Goal: Transaction & Acquisition: Purchase product/service

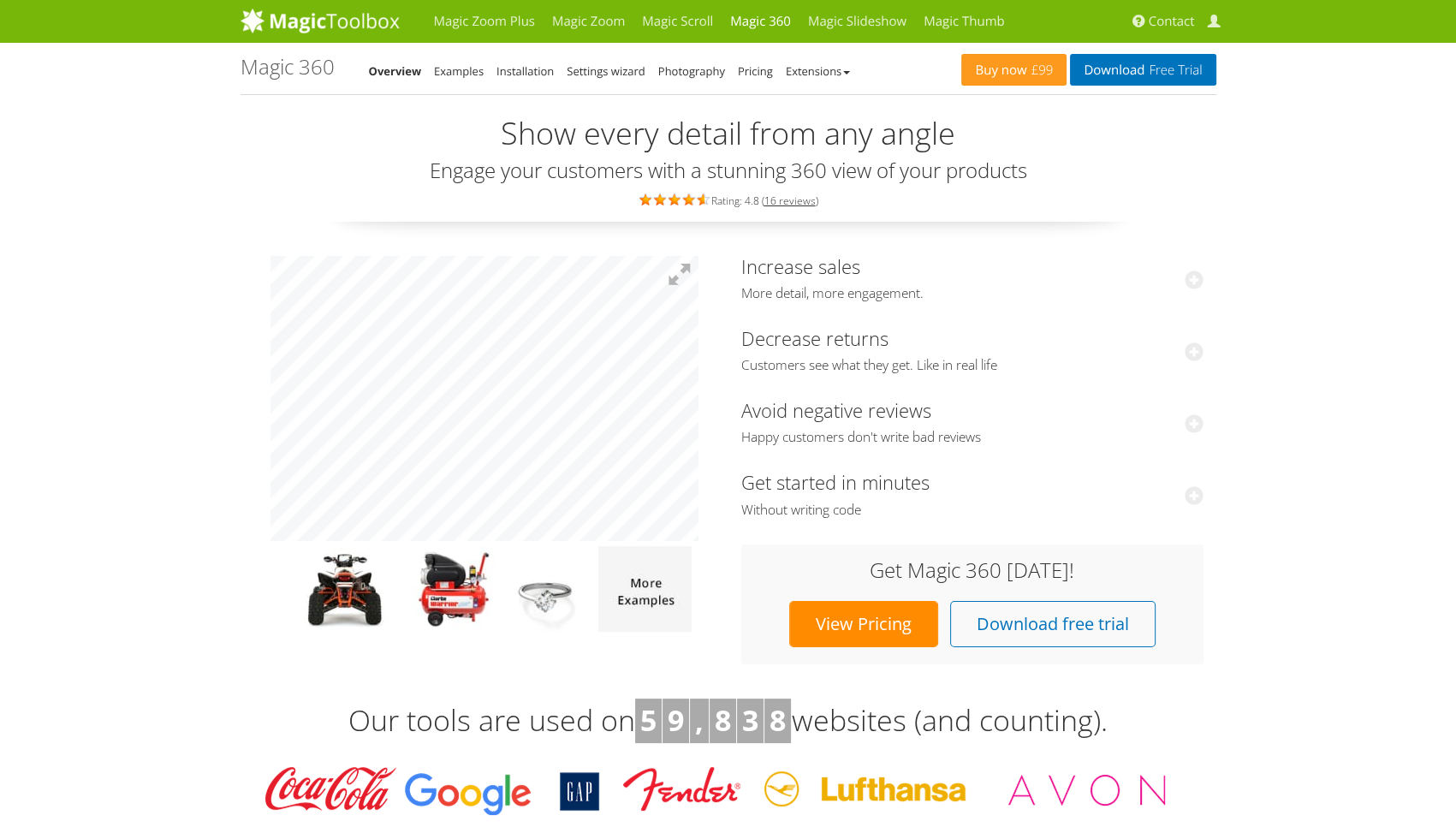
click at [887, 623] on link "View Pricing" at bounding box center [863, 624] width 148 height 46
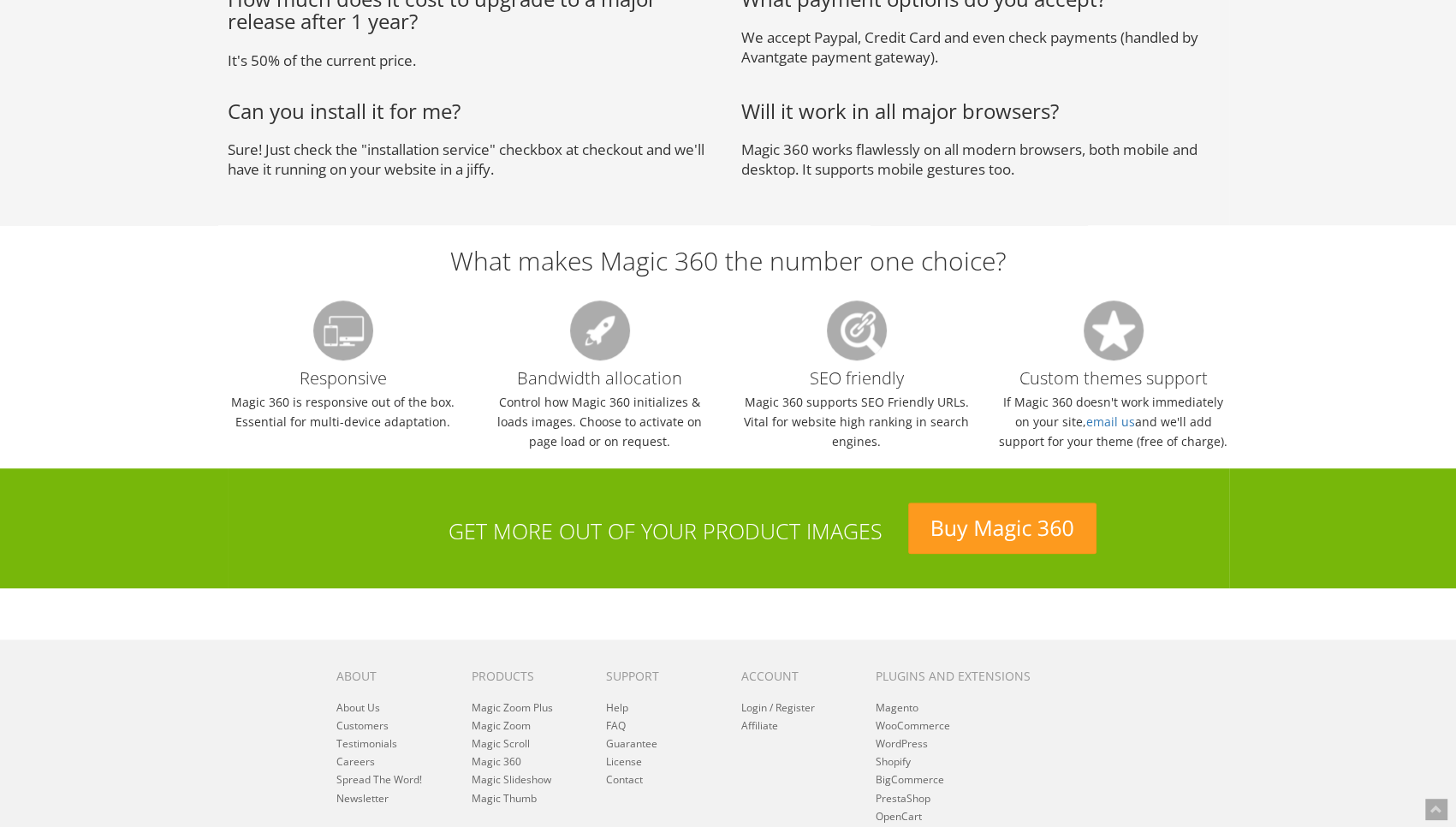
scroll to position [1301, 0]
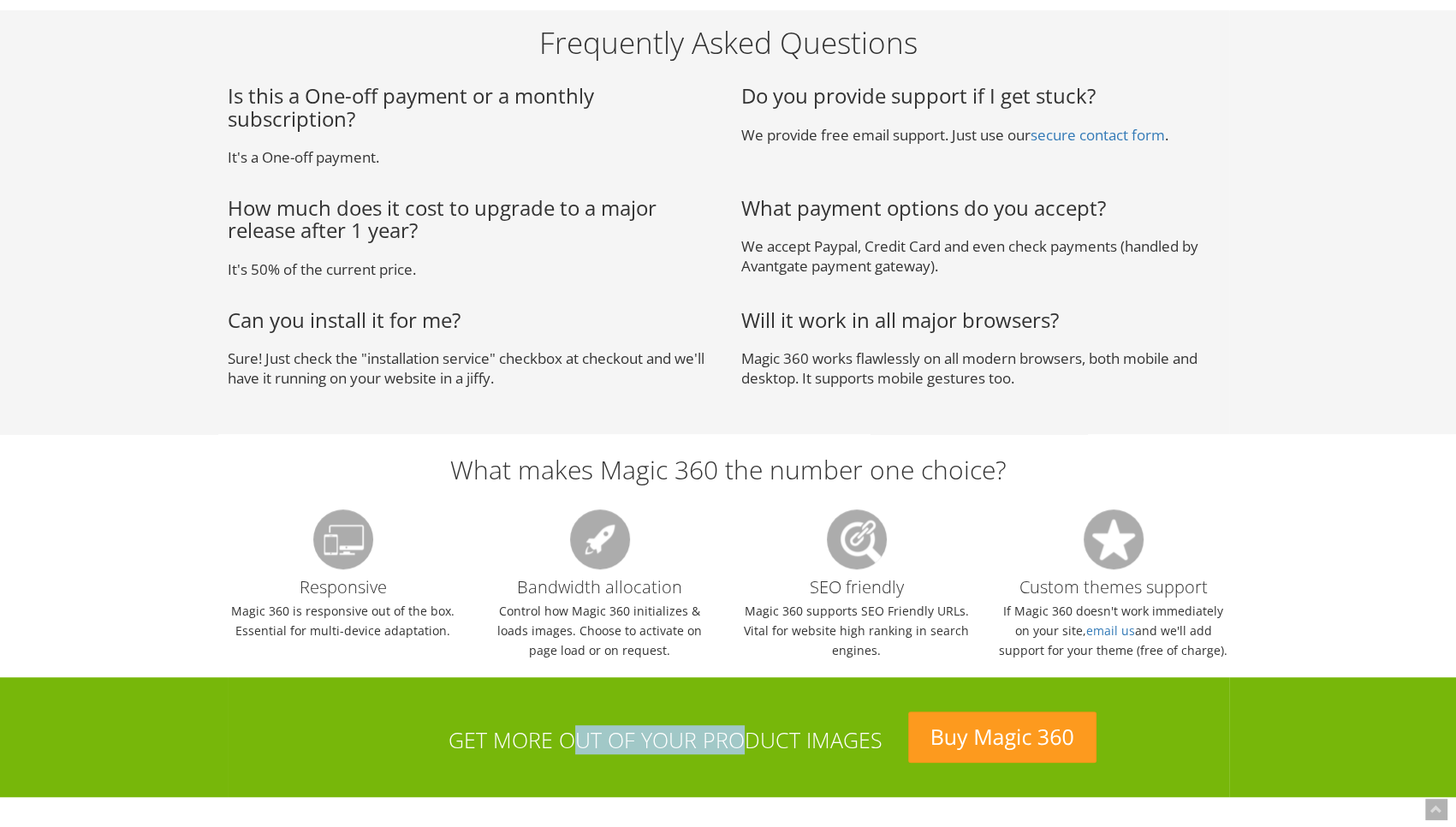
drag, startPoint x: 583, startPoint y: 740, endPoint x: 788, endPoint y: 734, distance: 205.1
click at [747, 737] on h3 "Get more out of your product images" at bounding box center [562, 740] width 642 height 24
click at [811, 734] on h3 "Get more out of your product images" at bounding box center [562, 740] width 642 height 24
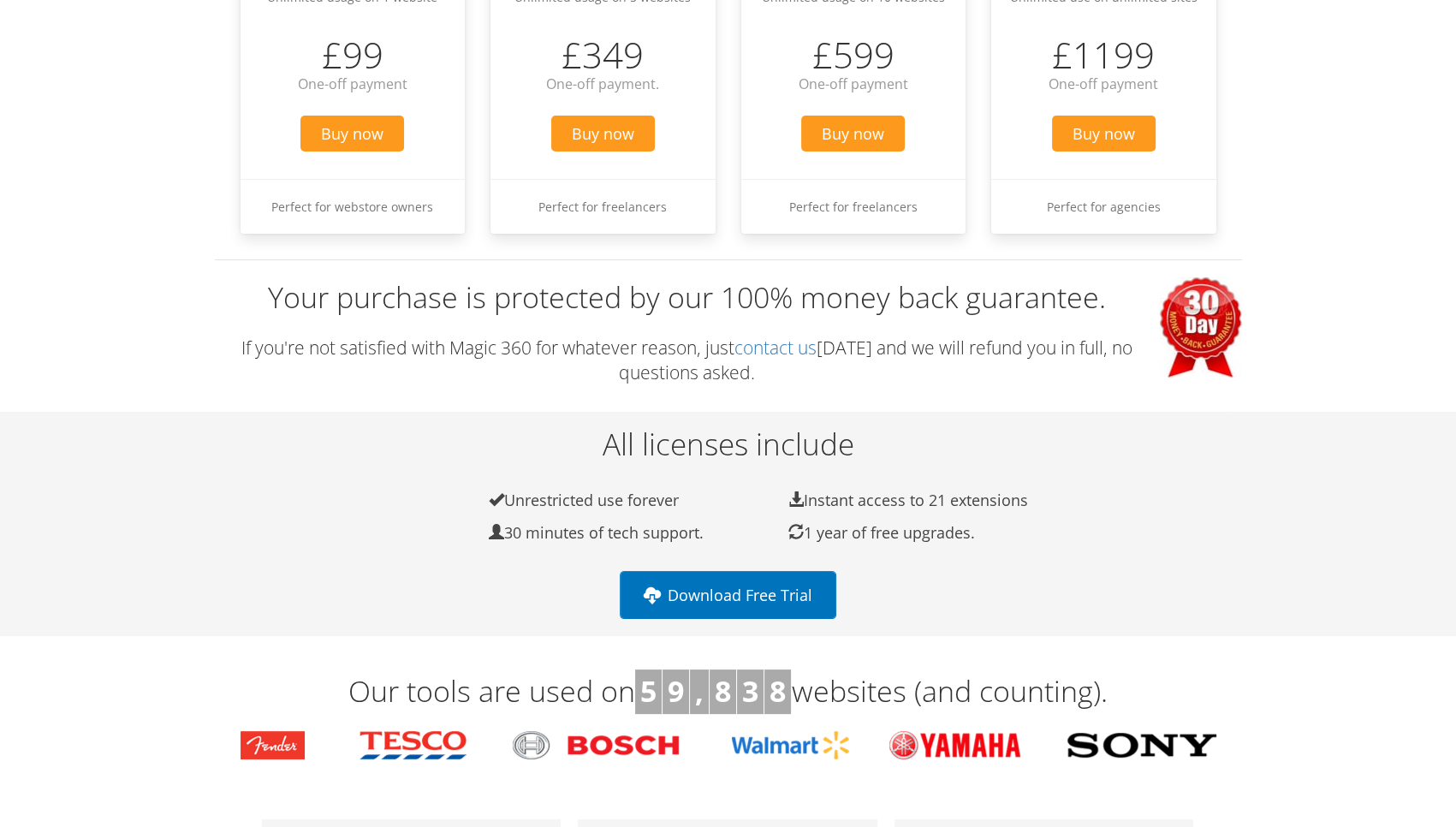
scroll to position [0, 0]
